Goal: Task Accomplishment & Management: Use online tool/utility

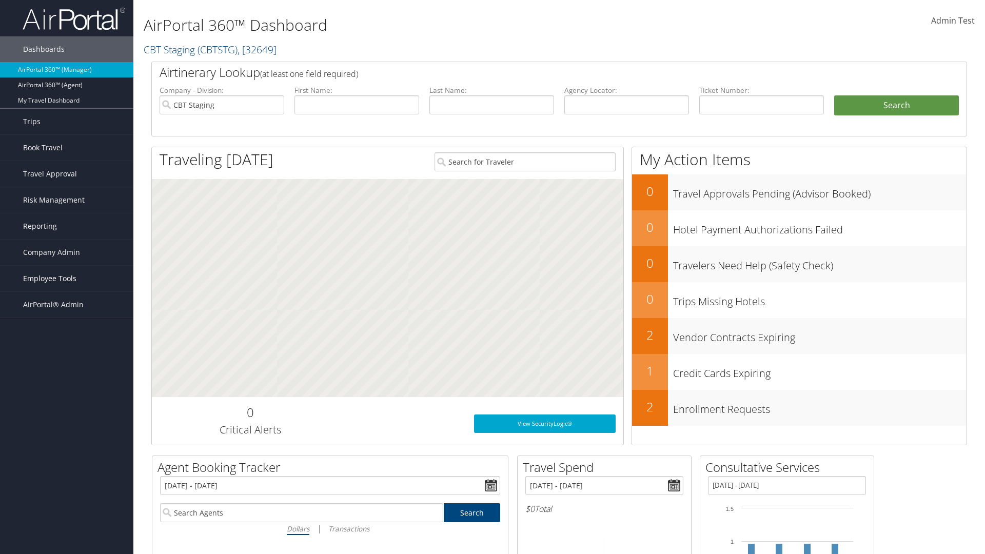
click at [67, 279] on span "Employee Tools" at bounding box center [49, 279] width 53 height 26
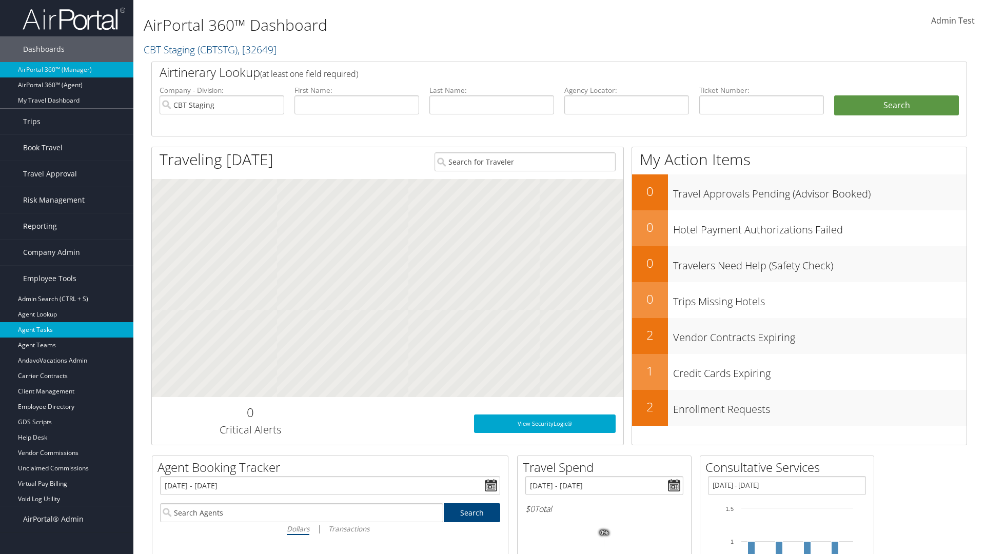
click at [67, 330] on link "Agent Tasks" at bounding box center [66, 329] width 133 height 15
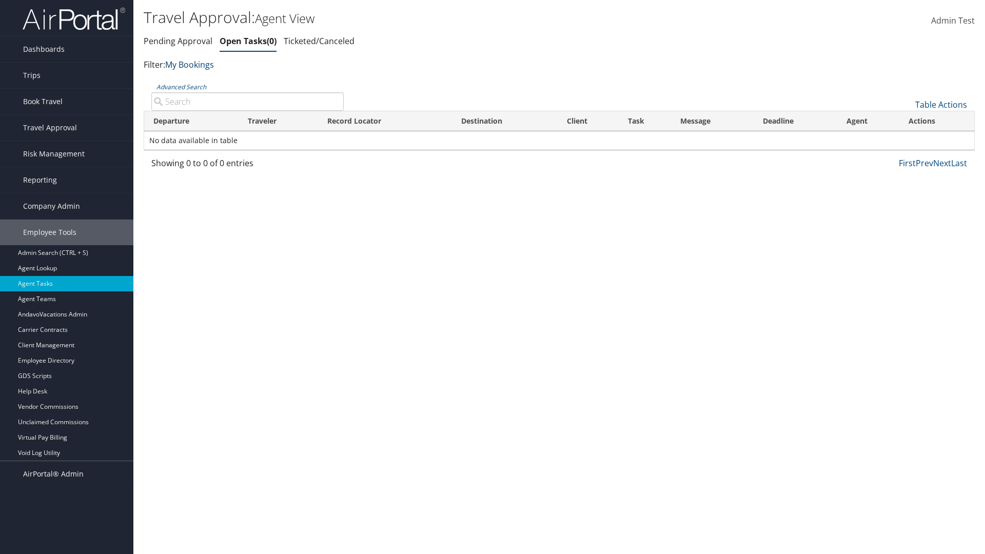
click at [191, 64] on link "My Bookings" at bounding box center [189, 64] width 49 height 11
click at [235, 80] on link "My TMC" at bounding box center [235, 80] width 135 height 17
